Goal: Task Accomplishment & Management: Use online tool/utility

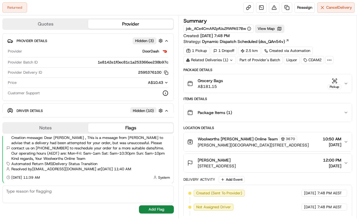
click at [334, 79] on icon "button" at bounding box center [335, 81] width 6 height 6
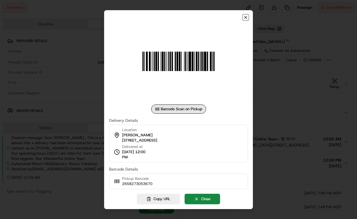
click at [246, 17] on icon "button" at bounding box center [245, 17] width 5 height 5
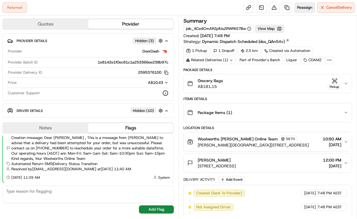
click at [300, 9] on span "Reassign" at bounding box center [304, 7] width 15 height 5
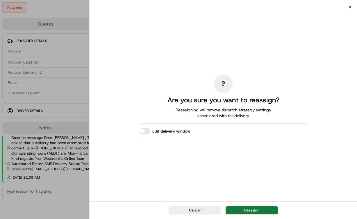
click at [244, 211] on button "Reassign" at bounding box center [252, 211] width 52 height 8
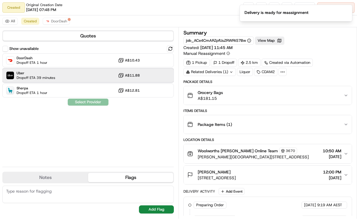
click at [92, 76] on div "Uber Dropoff ETA 39 minutes A$11.88" at bounding box center [88, 76] width 172 height 14
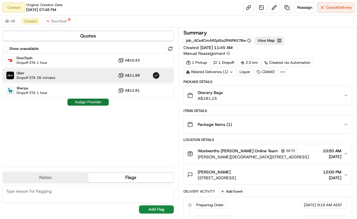
click at [91, 102] on button "Assign Provider" at bounding box center [87, 102] width 41 height 7
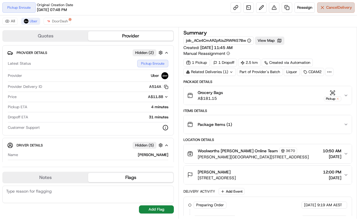
click at [342, 3] on button "Cancel Delivery" at bounding box center [335, 7] width 37 height 10
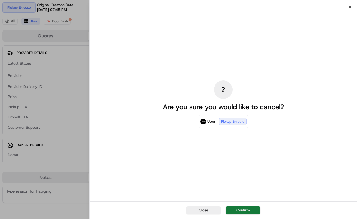
drag, startPoint x: 244, startPoint y: 210, endPoint x: 240, endPoint y: 201, distance: 10.1
click at [244, 210] on button "Confirm" at bounding box center [243, 211] width 35 height 8
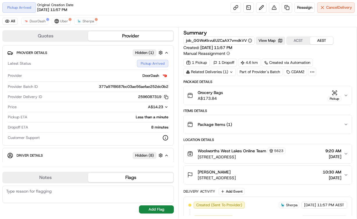
click at [332, 93] on icon "button" at bounding box center [335, 93] width 6 height 6
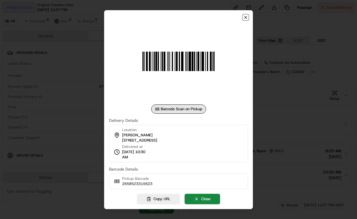
click at [247, 17] on icon "button" at bounding box center [245, 17] width 5 height 5
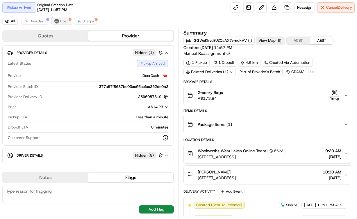
click at [58, 19] on button "Uber" at bounding box center [61, 21] width 19 height 7
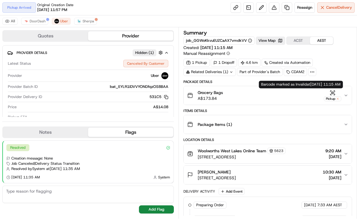
click at [331, 92] on icon "button" at bounding box center [333, 93] width 6 height 6
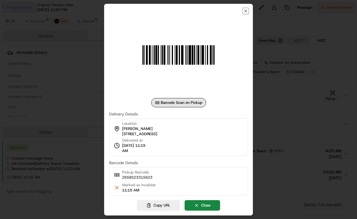
click at [245, 10] on icon "button" at bounding box center [245, 11] width 5 height 5
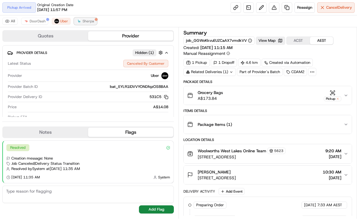
click at [80, 22] on img at bounding box center [79, 21] width 5 height 5
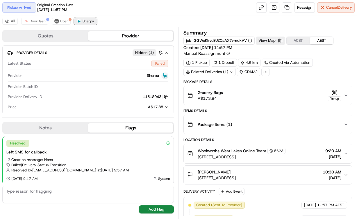
click at [80, 22] on img at bounding box center [79, 21] width 5 height 5
click at [301, 11] on button "Reassign" at bounding box center [304, 7] width 20 height 10
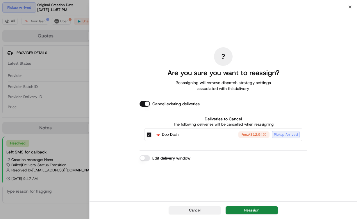
click at [191, 207] on button "Cancel" at bounding box center [195, 211] width 52 height 8
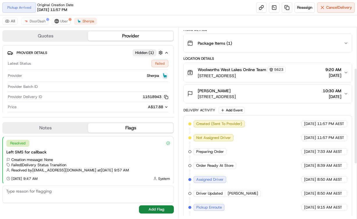
scroll to position [74, 0]
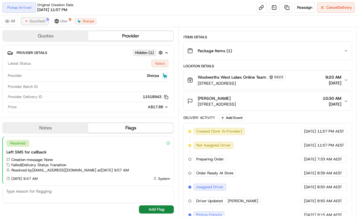
click at [31, 22] on span "DoorDash" at bounding box center [38, 21] width 16 height 5
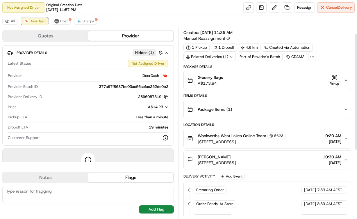
scroll to position [0, 0]
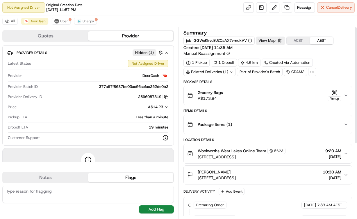
click at [333, 91] on icon "button" at bounding box center [332, 91] width 1 height 1
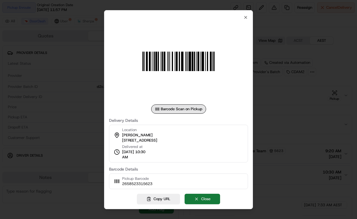
click at [194, 202] on button "Close" at bounding box center [202, 199] width 35 height 10
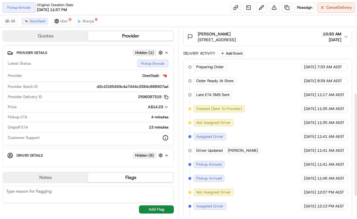
scroll to position [162, 0]
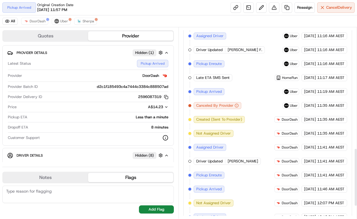
scroll to position [439, 0]
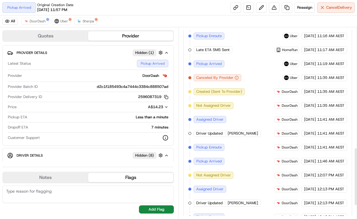
scroll to position [439, 0]
